Goal: Transaction & Acquisition: Book appointment/travel/reservation

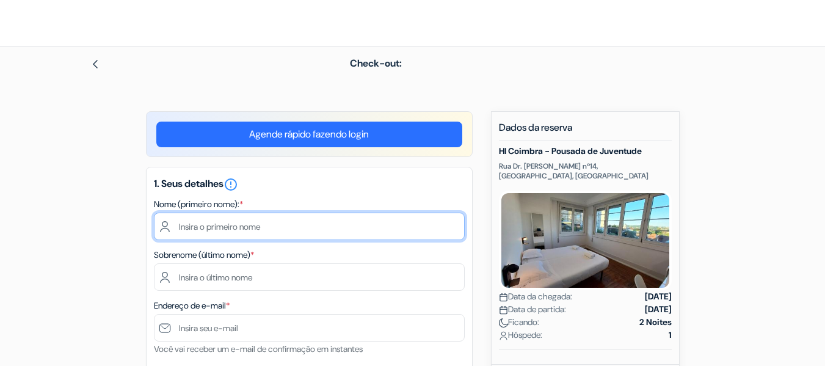
click at [302, 234] on input "text" at bounding box center [309, 226] width 311 height 27
type input "[PERSON_NAME]"
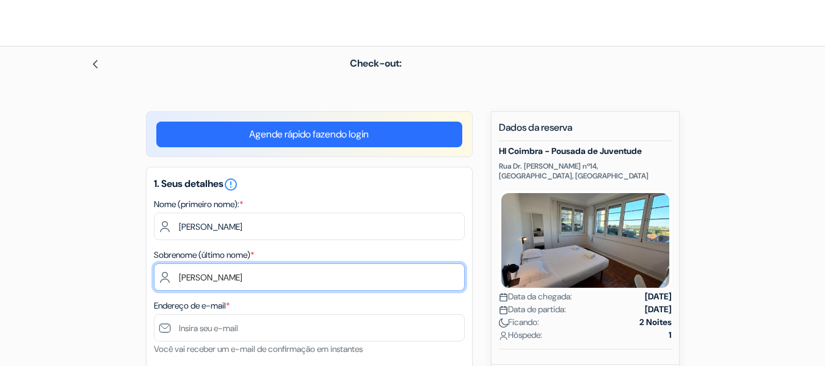
type input "[PERSON_NAME]"
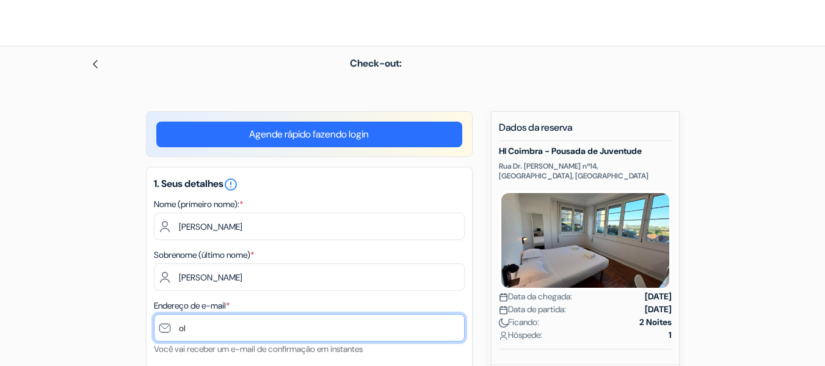
type input "[EMAIL_ADDRESS][DOMAIN_NAME]"
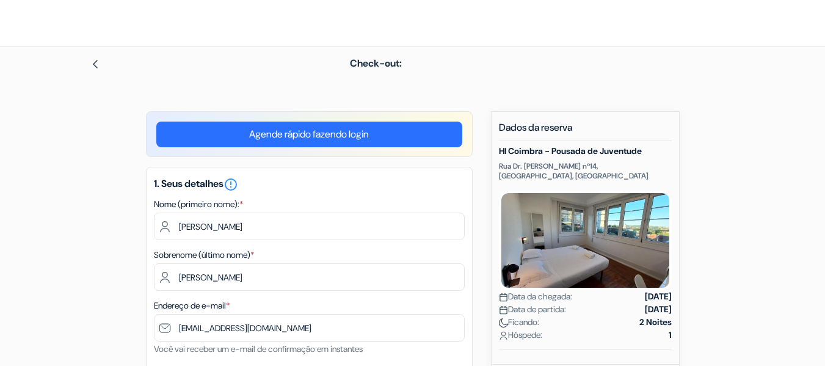
type input "Londrina"
type input "[STREET_ADDRESS]"
type input "86077070"
type input "43996903145"
